Goal: Transaction & Acquisition: Purchase product/service

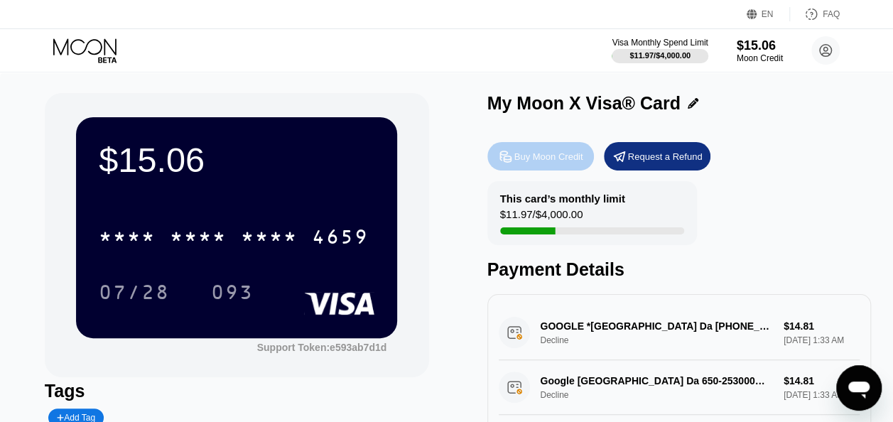
click at [539, 162] on div "Buy Moon Credit" at bounding box center [549, 157] width 69 height 12
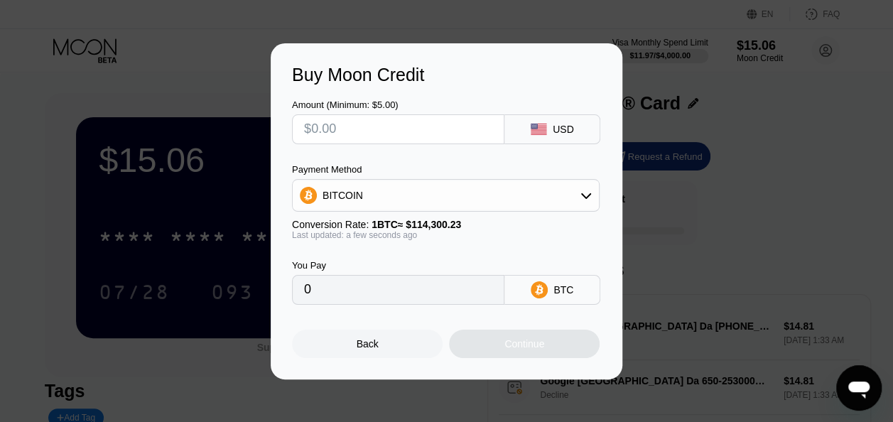
click at [351, 129] on input "text" at bounding box center [398, 129] width 188 height 28
type input "$6"
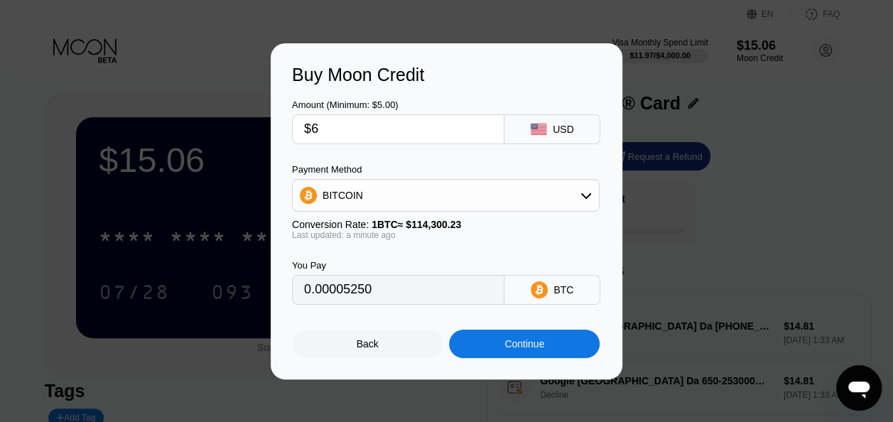
type input "0.00005250"
type input "$6"
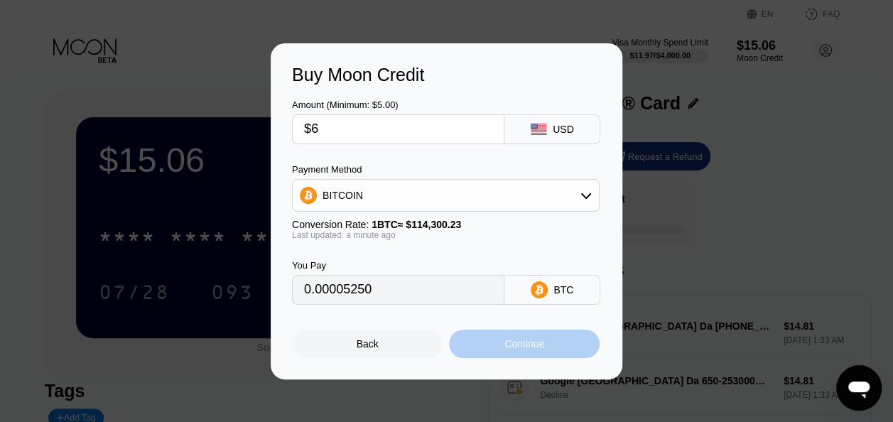
click at [533, 348] on div "Continue" at bounding box center [525, 343] width 40 height 11
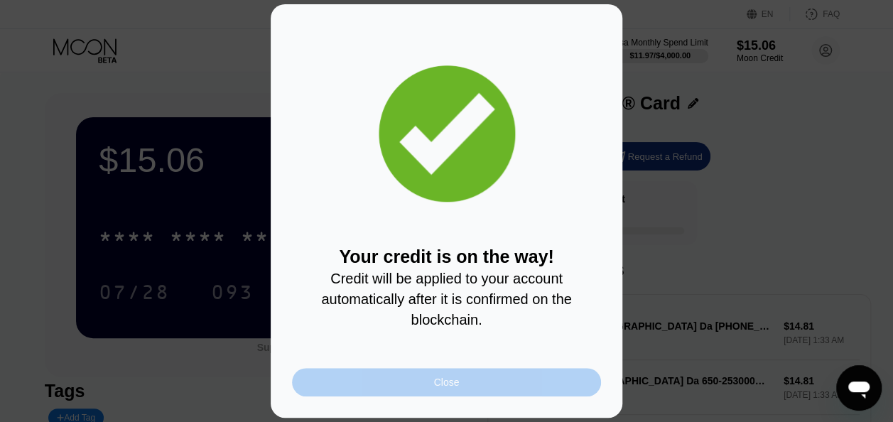
click at [465, 381] on div "Close" at bounding box center [446, 382] width 309 height 28
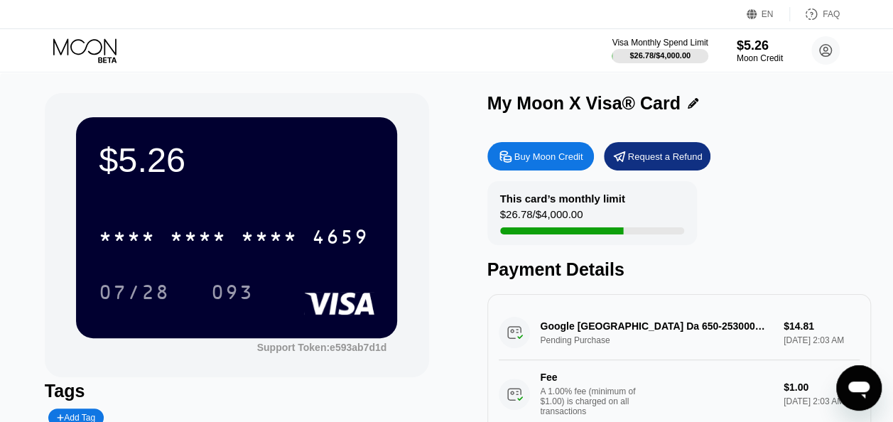
click at [415, 68] on div "Visa Monthly Spend Limit $26.78 / $4,000.00 $5.26 Moon Credit [PERSON_NAME] [EM…" at bounding box center [446, 50] width 893 height 43
